Goal: Check status: Check status

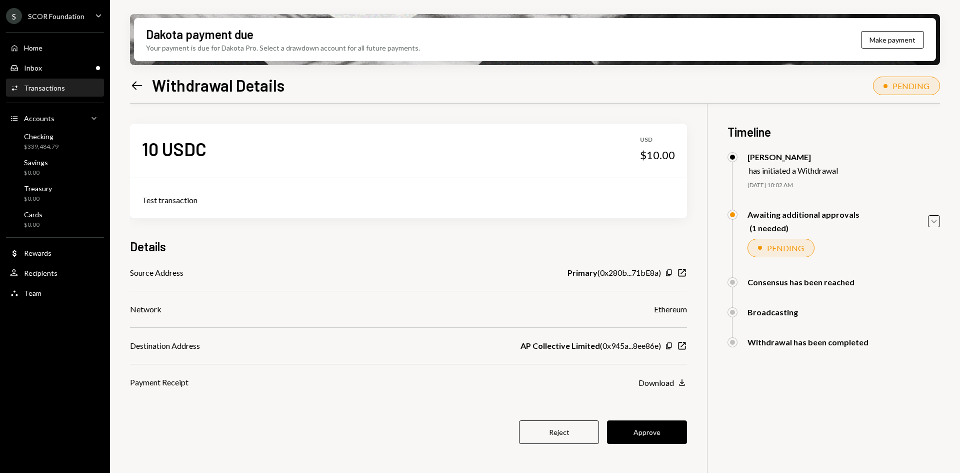
scroll to position [80, 0]
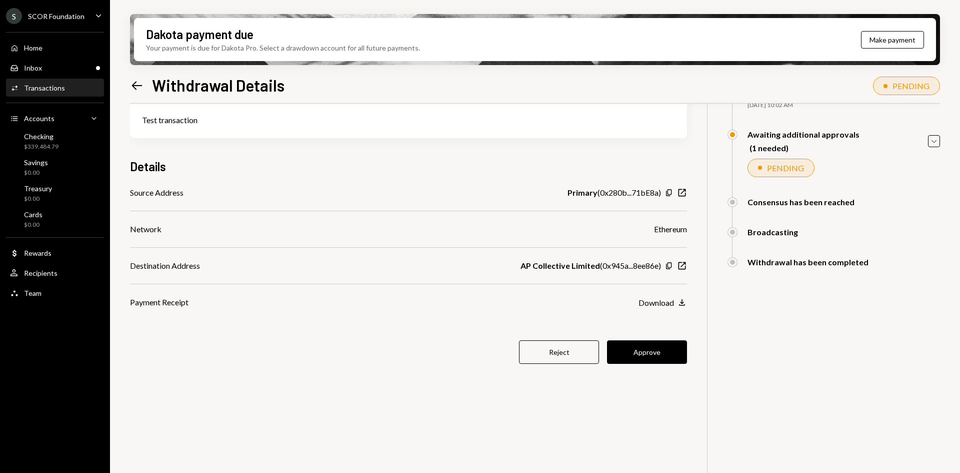
click at [671, 194] on icon "Copy" at bounding box center [669, 193] width 8 height 8
click at [687, 264] on icon "New Window" at bounding box center [682, 266] width 10 height 10
click at [931, 145] on icon "Caret Down" at bounding box center [934, 141] width 11 height 11
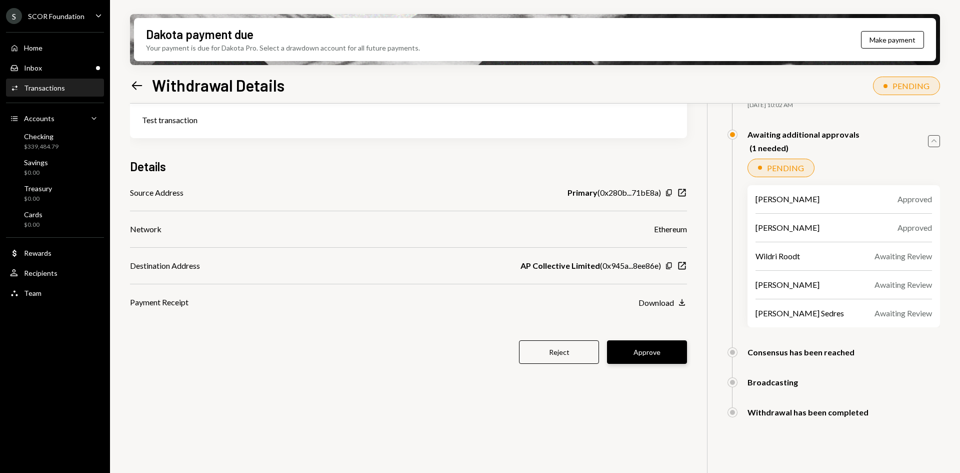
click at [660, 357] on button "Approve" at bounding box center [647, 352] width 80 height 24
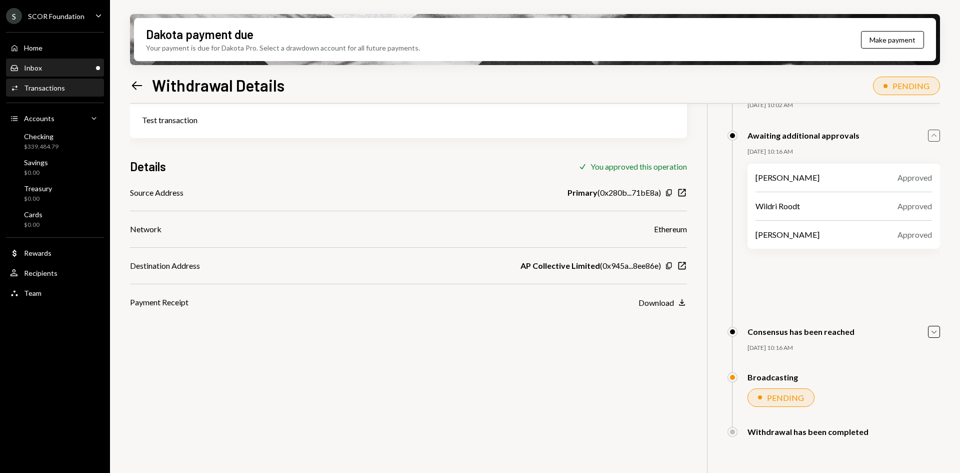
click at [55, 63] on div "Inbox Inbox" at bounding box center [55, 68] width 90 height 17
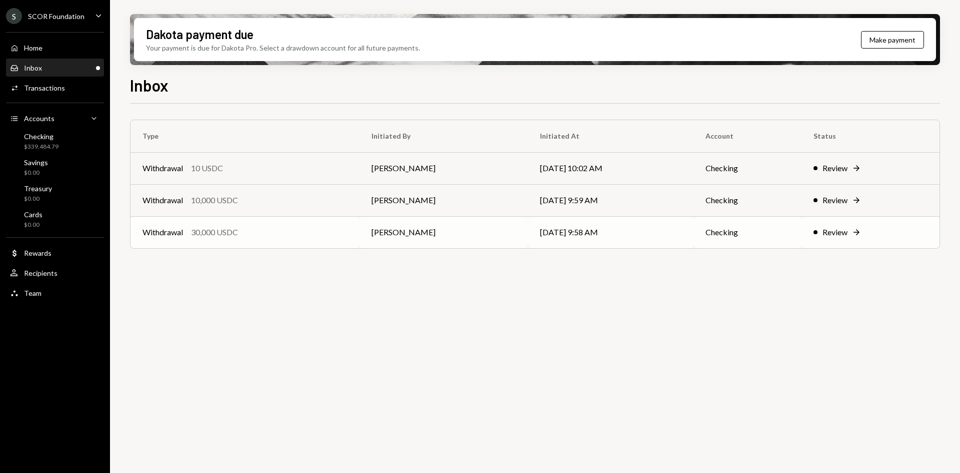
click at [315, 229] on div "Withdrawal 30,000 USDC" at bounding box center [245, 232] width 205 height 12
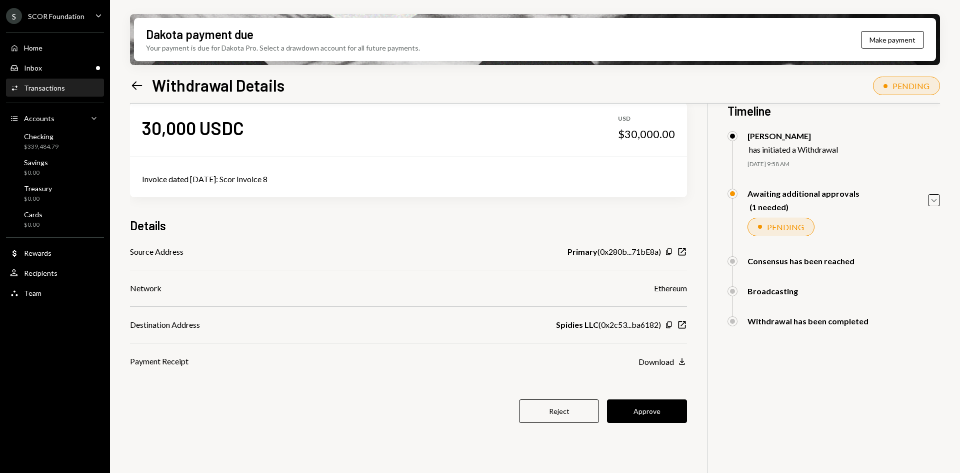
scroll to position [50, 0]
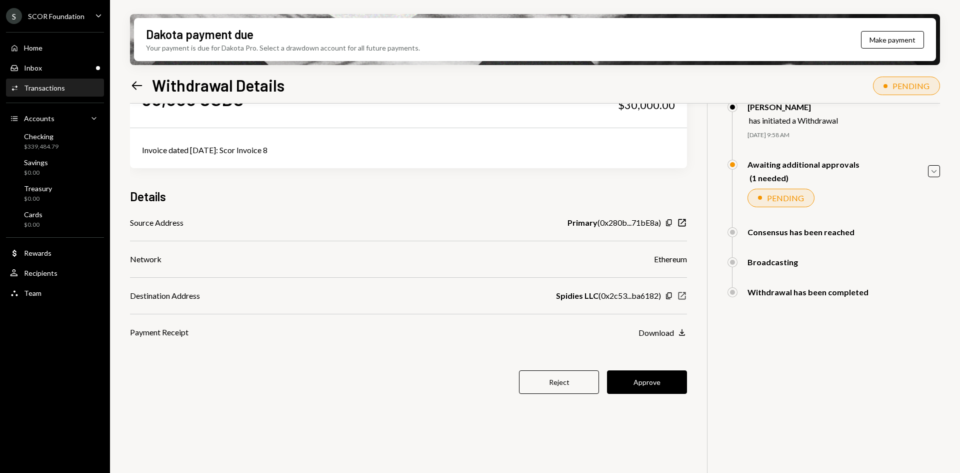
click at [681, 298] on icon "New Window" at bounding box center [682, 296] width 10 height 10
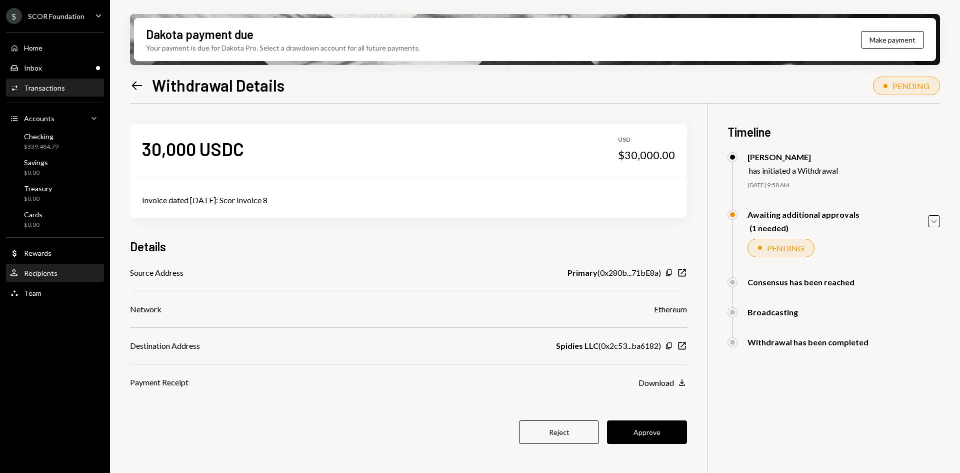
click at [48, 270] on div "Recipients" at bounding box center [41, 273] width 34 height 9
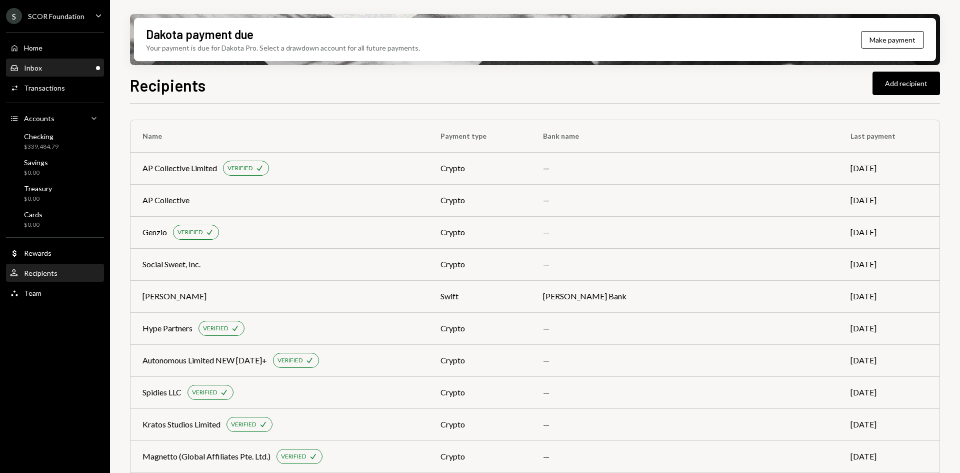
click at [61, 59] on link "Inbox Inbox" at bounding box center [55, 68] width 98 height 18
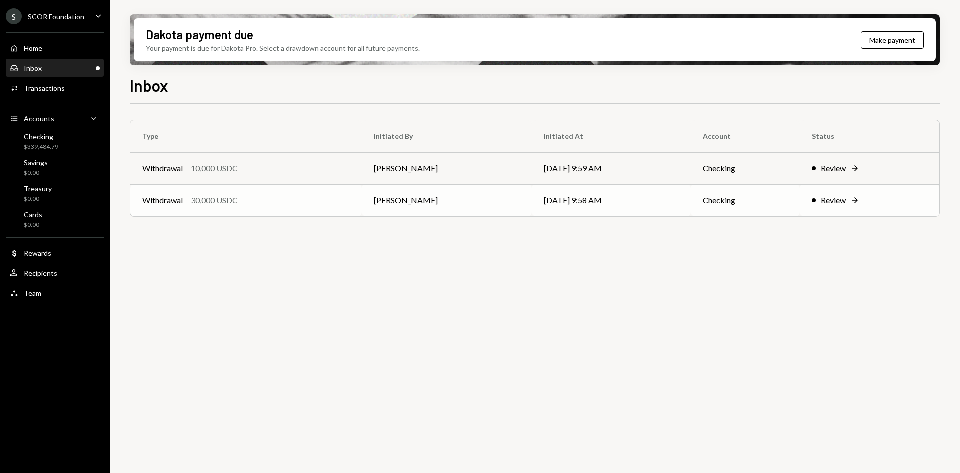
click at [382, 209] on td "[PERSON_NAME]" at bounding box center [447, 200] width 171 height 32
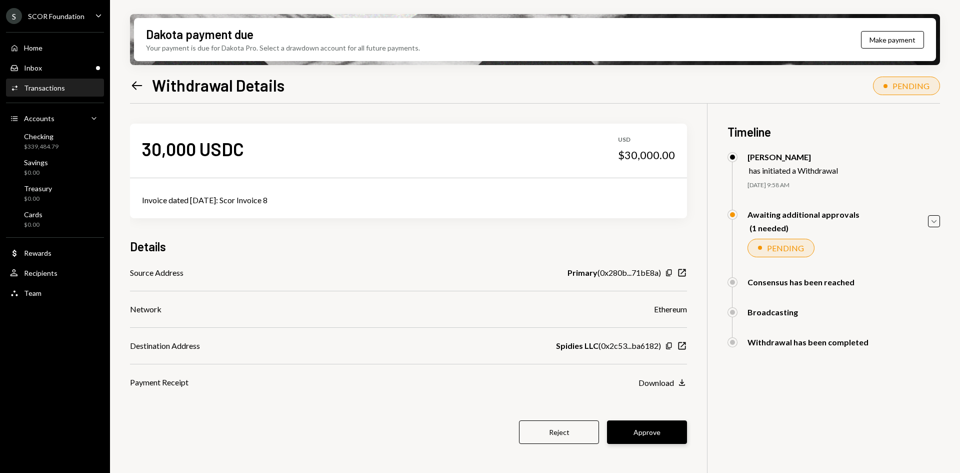
click at [661, 433] on button "Approve" at bounding box center [647, 432] width 80 height 24
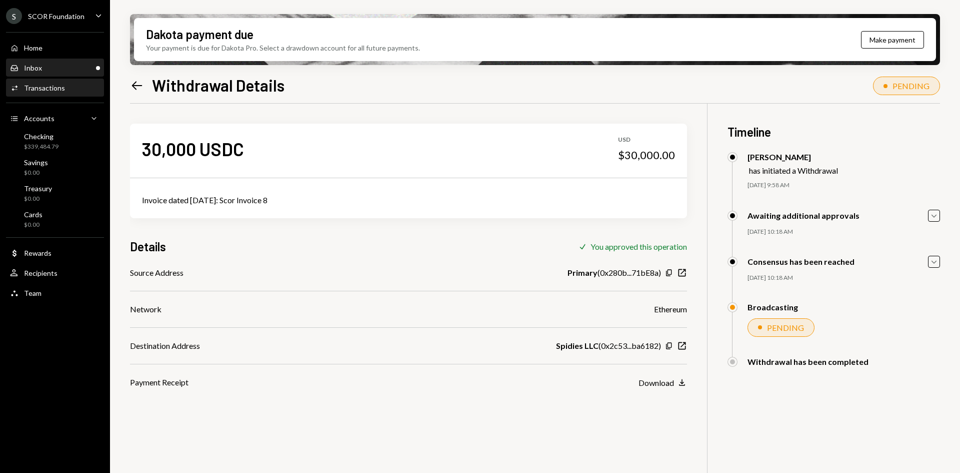
click at [61, 69] on div "Inbox Inbox" at bounding box center [55, 68] width 90 height 9
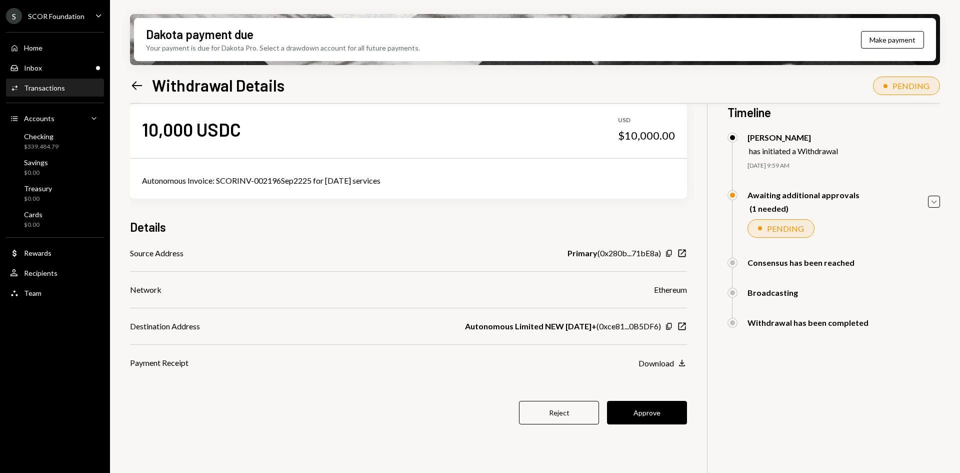
scroll to position [50, 0]
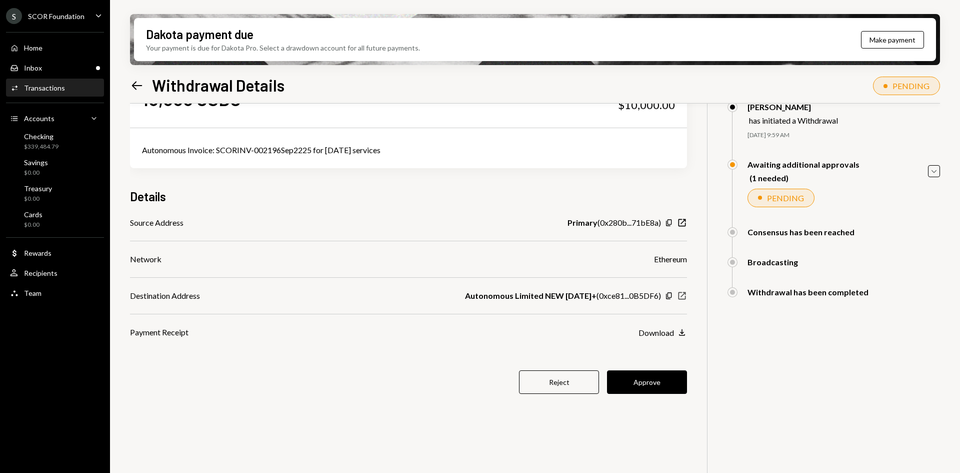
click at [682, 295] on icon "New Window" at bounding box center [682, 296] width 10 height 10
click at [660, 379] on button "Approve" at bounding box center [647, 382] width 80 height 24
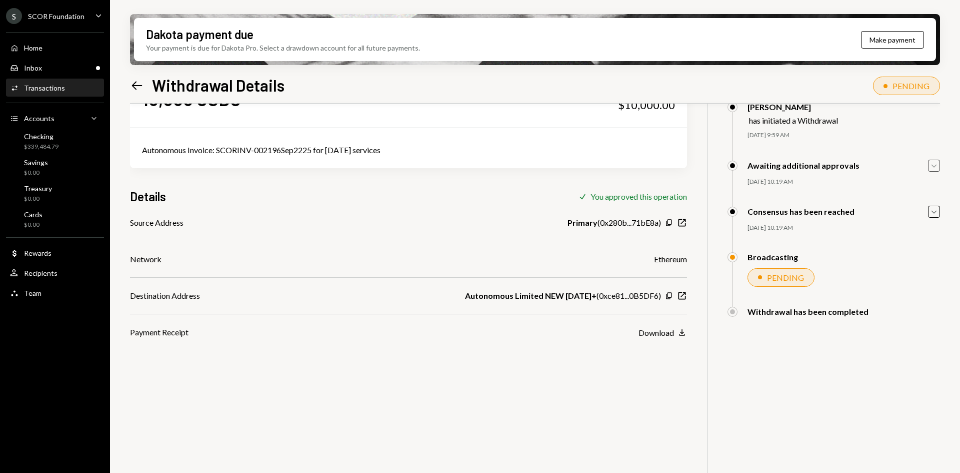
click at [933, 165] on icon "Caret Down" at bounding box center [934, 165] width 11 height 11
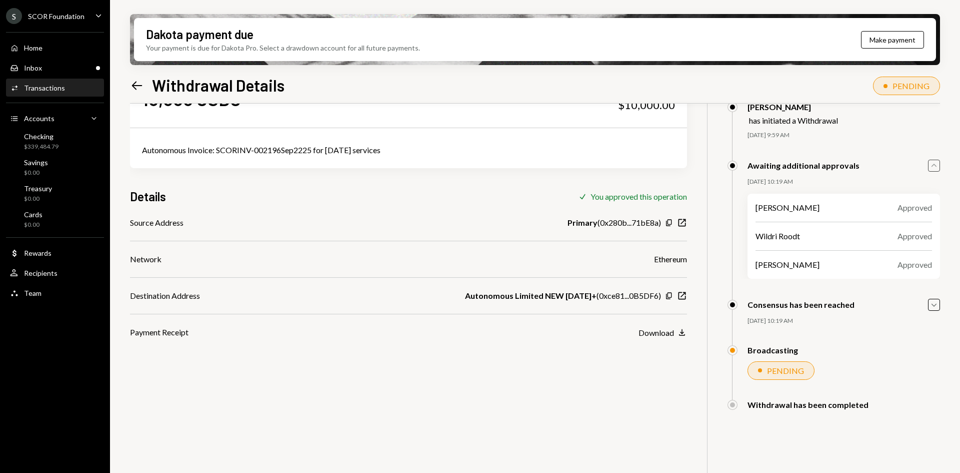
click at [934, 165] on icon "button" at bounding box center [934, 165] width 5 height 3
